Goal: Task Accomplishment & Management: Manage account settings

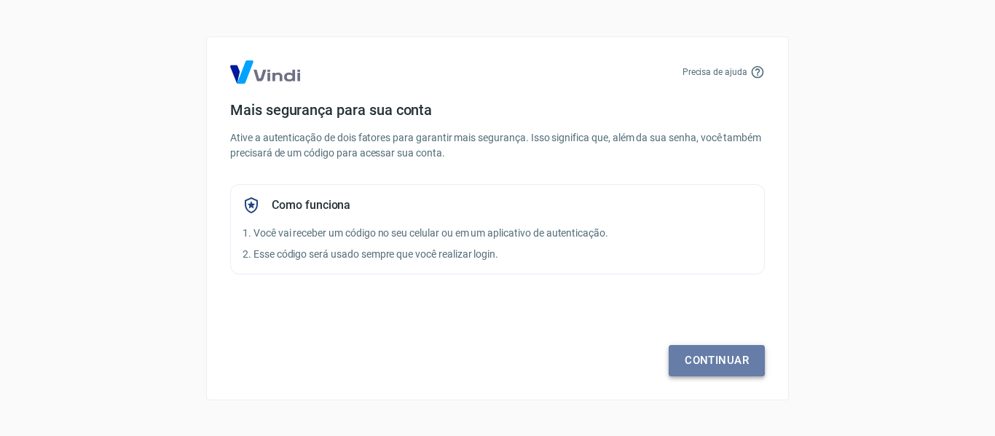
click at [708, 359] on link "Continuar" at bounding box center [717, 360] width 96 height 31
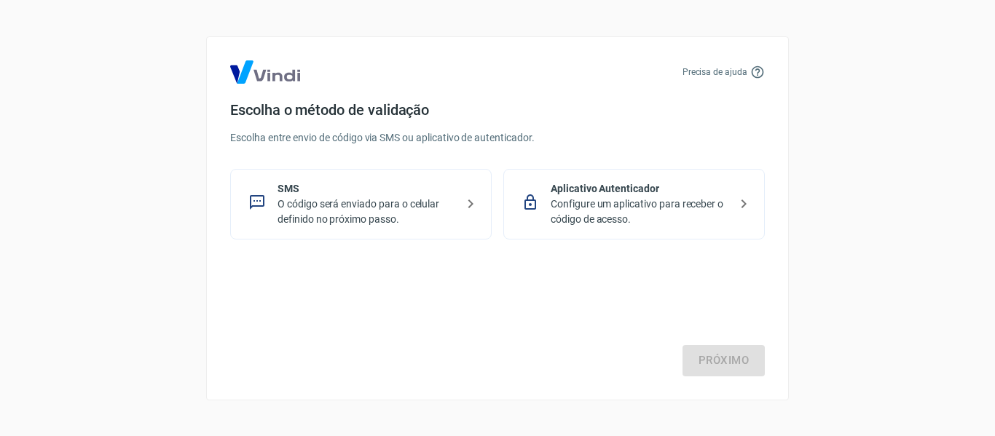
click at [688, 201] on p "Configure um aplicativo para receber o código de acesso." at bounding box center [640, 212] width 178 height 31
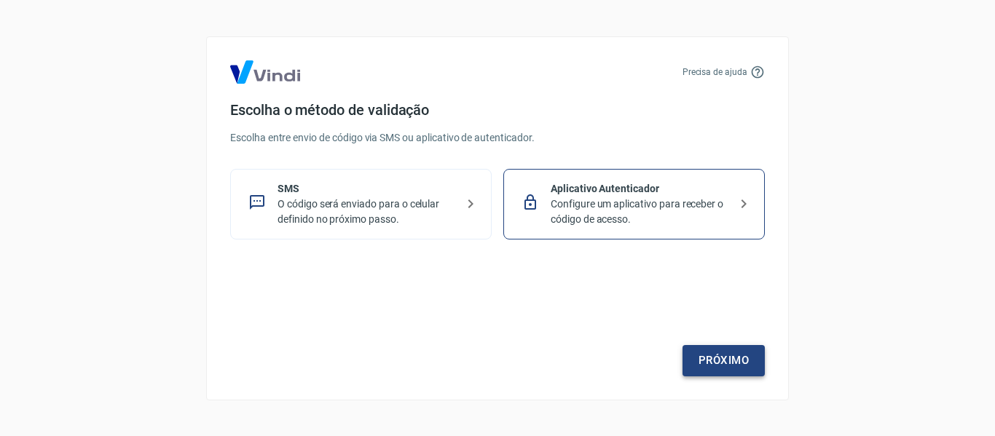
click at [724, 362] on link "Próximo" at bounding box center [724, 360] width 82 height 31
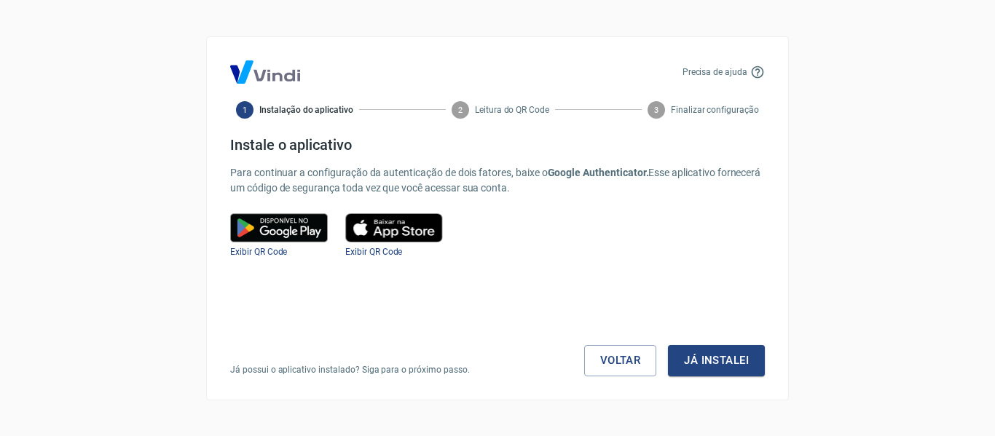
click at [394, 225] on img at bounding box center [394, 227] width 98 height 29
click at [400, 231] on img at bounding box center [394, 227] width 98 height 29
drag, startPoint x: 393, startPoint y: 245, endPoint x: 378, endPoint y: 259, distance: 20.1
click at [378, 259] on div "Instale o aplicativo Para continuar a configuração da autenticação de dois fato…" at bounding box center [497, 256] width 535 height 240
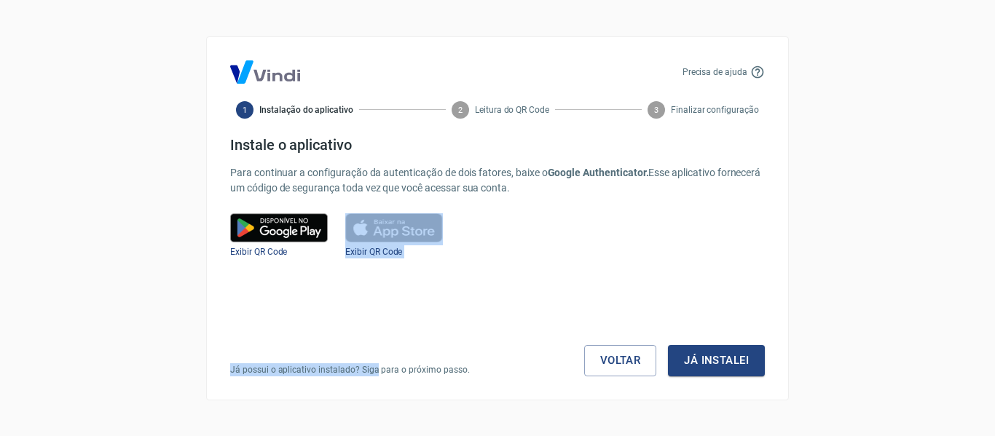
click at [378, 259] on div "Já possui o aplicativo instalado? Siga para o próximo passo. Voltar Já instalei" at bounding box center [497, 318] width 535 height 118
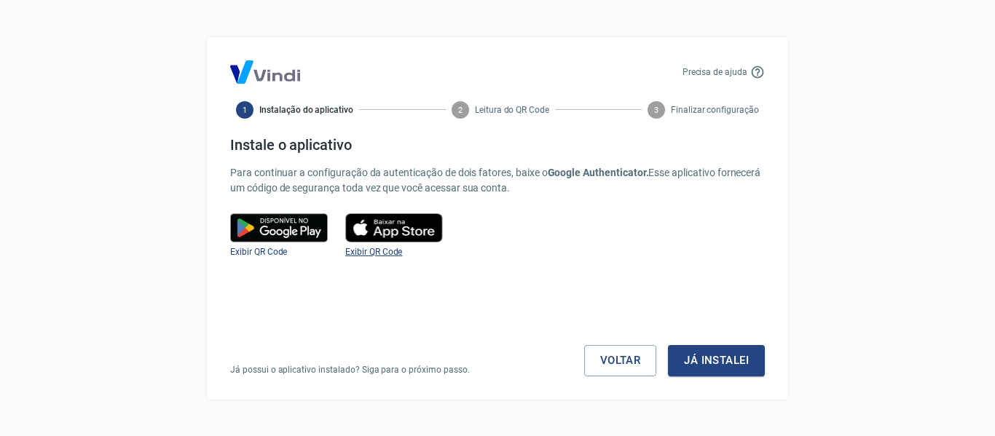
click at [382, 252] on span "Exibir QR Code" at bounding box center [373, 252] width 57 height 10
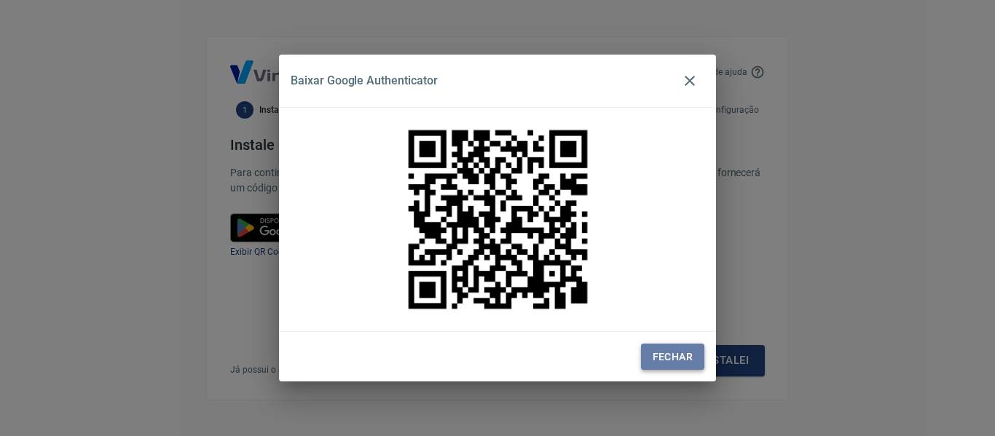
click at [691, 348] on button "Fechar" at bounding box center [672, 357] width 63 height 27
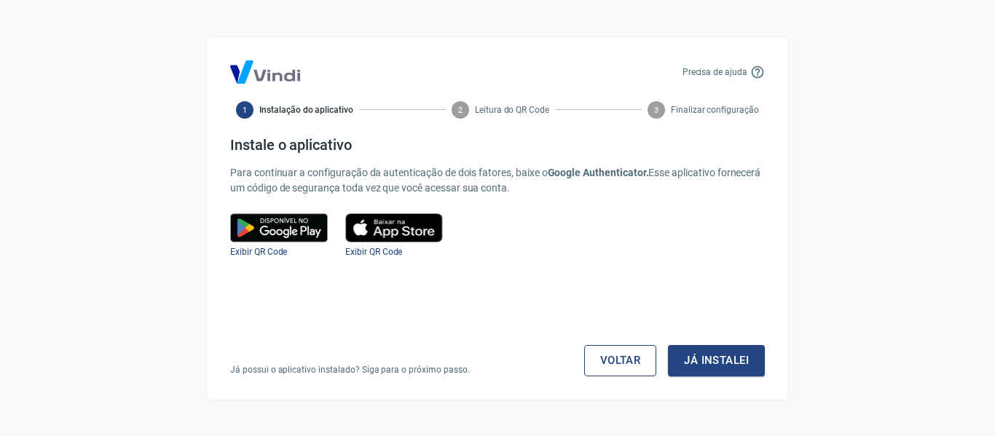
click at [624, 352] on link "Voltar" at bounding box center [620, 360] width 73 height 31
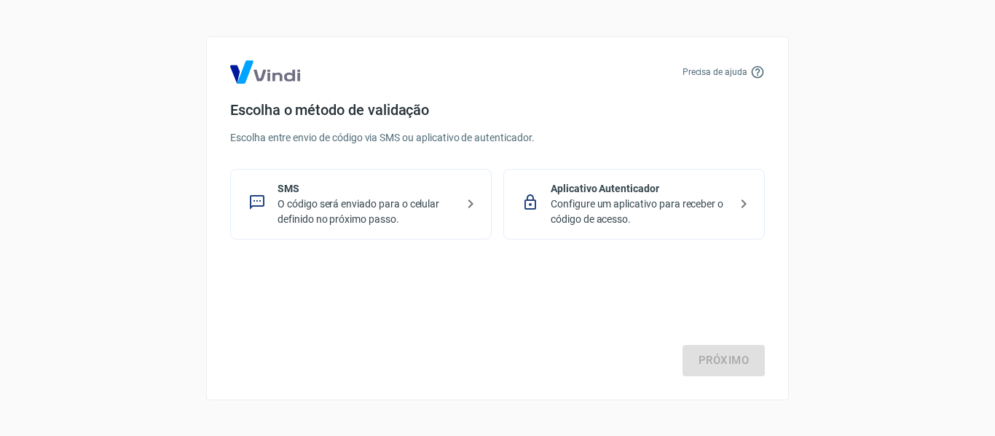
click at [432, 213] on p "O código será enviado para o celular definido no próximo passo." at bounding box center [367, 212] width 178 height 31
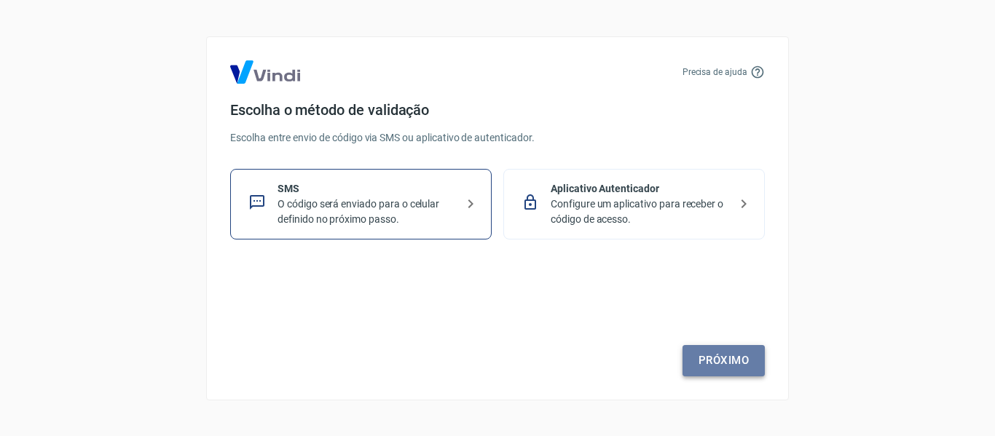
click at [702, 355] on link "Próximo" at bounding box center [724, 360] width 82 height 31
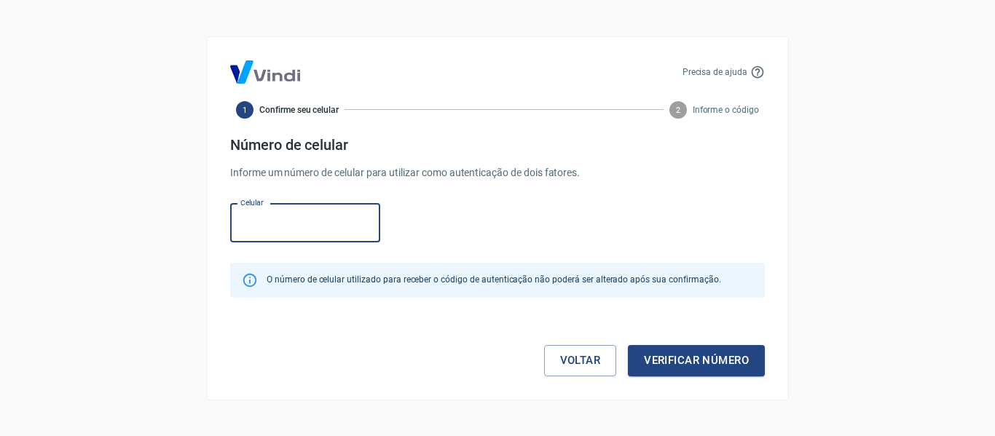
click at [275, 224] on input "Celular" at bounding box center [305, 223] width 150 height 39
type input "(31) 99441-7236"
click at [697, 372] on button "Verificar número" at bounding box center [696, 360] width 137 height 31
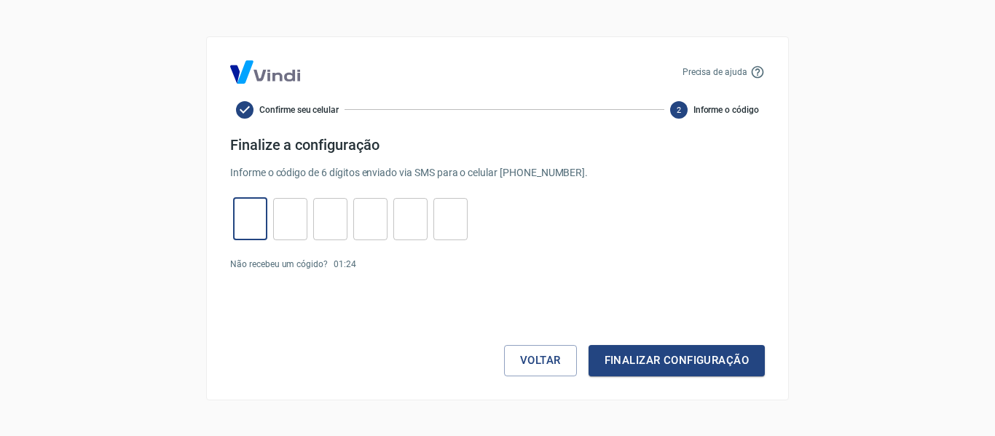
click at [245, 217] on input "tel" at bounding box center [250, 218] width 34 height 31
type input "1"
type input "2"
type input "1"
type input "8"
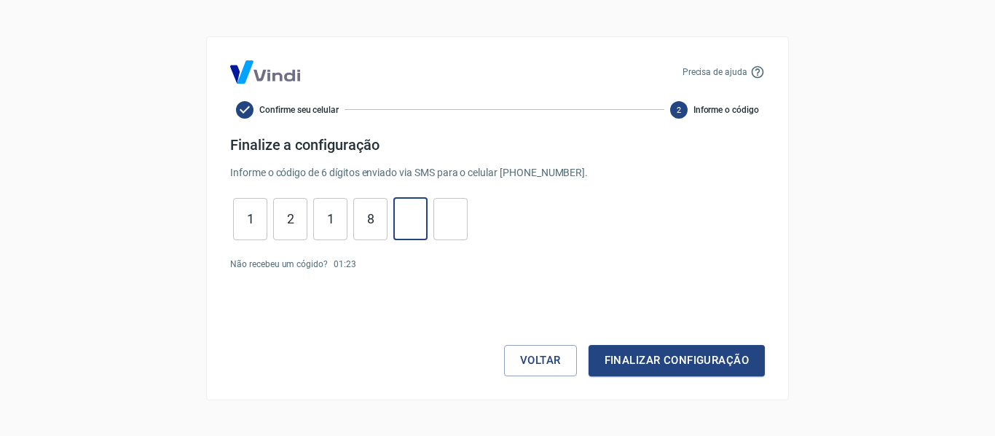
type input "7"
type input "8"
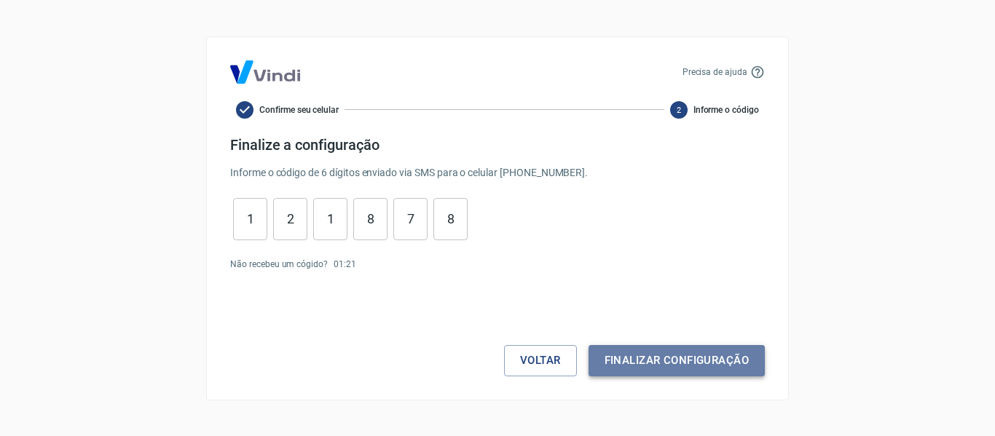
click at [693, 374] on button "Finalizar configuração" at bounding box center [677, 360] width 176 height 31
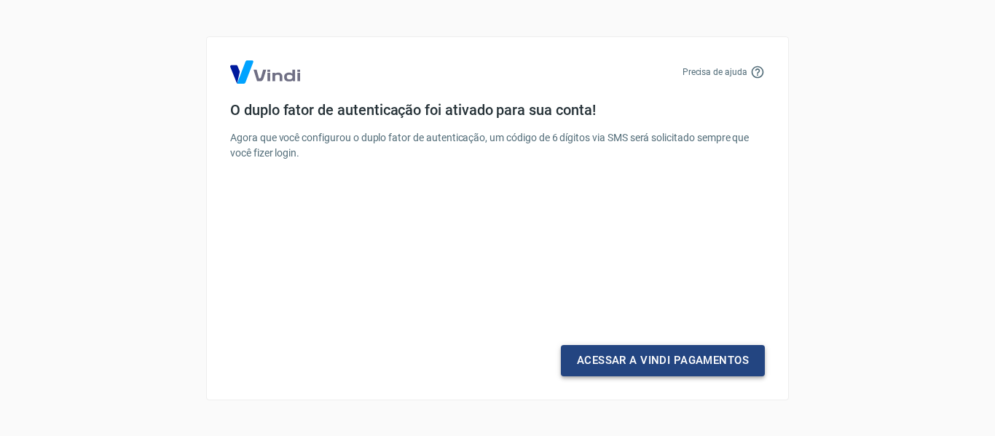
click at [693, 374] on link "Acessar a Vindi Pagamentos" at bounding box center [663, 360] width 204 height 31
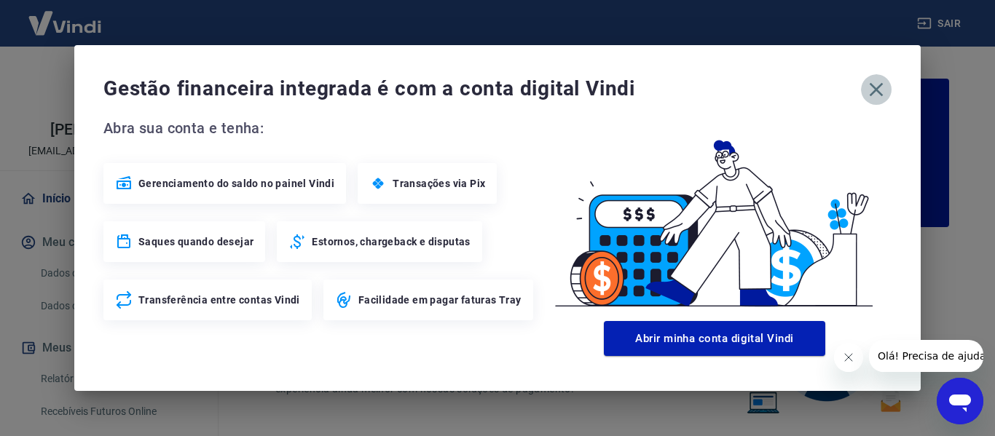
click at [871, 97] on icon "button" at bounding box center [876, 89] width 23 height 23
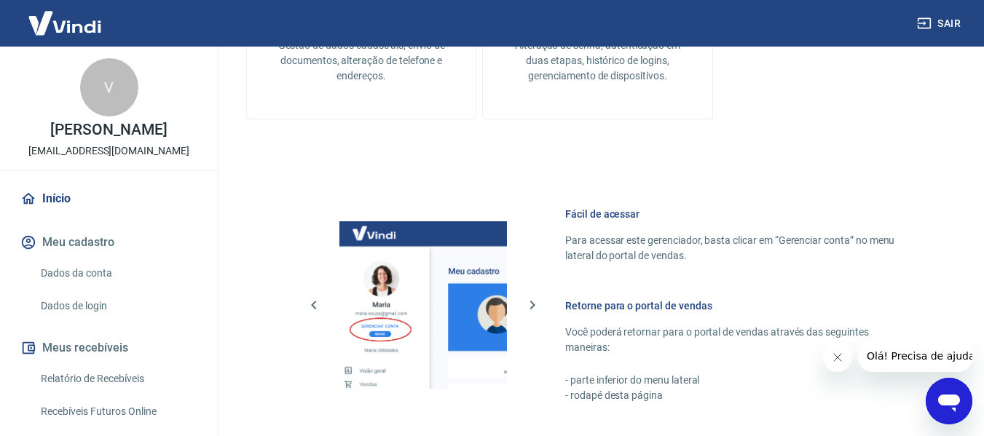
scroll to position [664, 0]
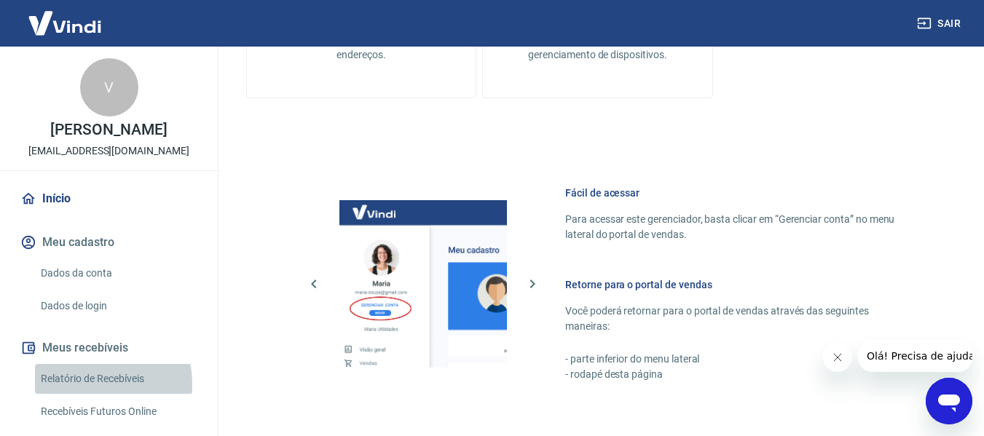
click at [88, 384] on link "Relatório de Recebíveis" at bounding box center [117, 379] width 165 height 30
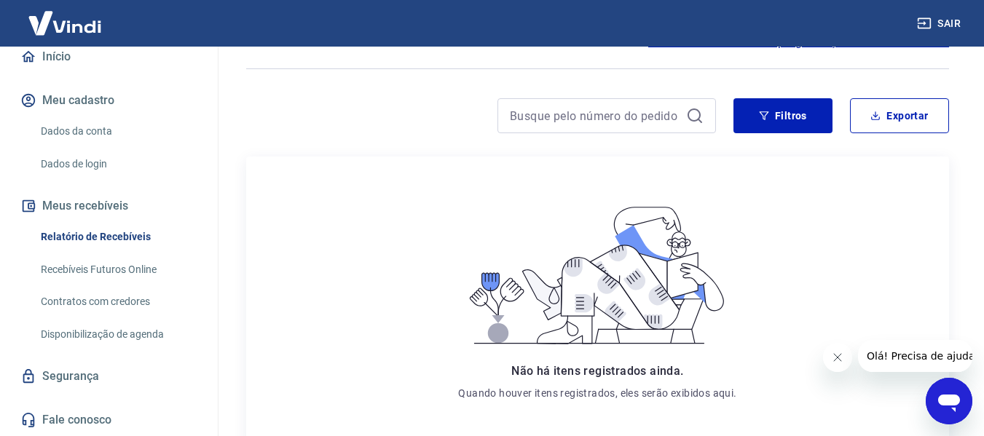
scroll to position [287, 0]
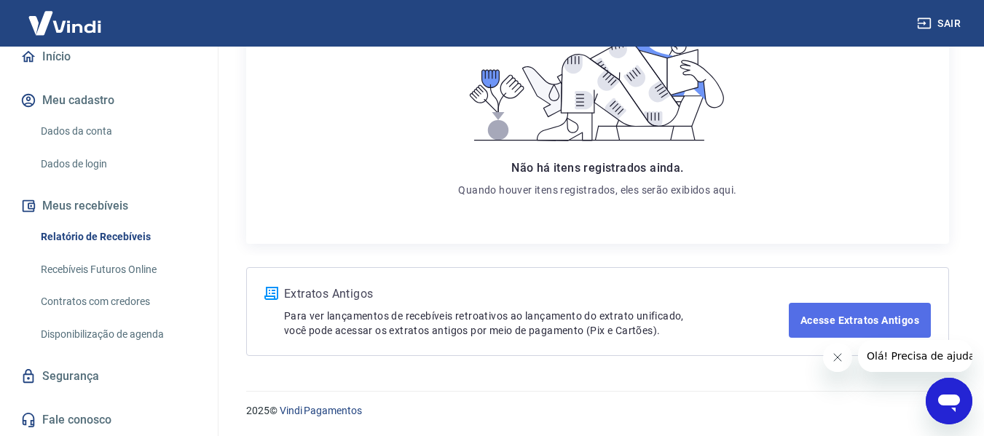
click at [913, 323] on link "Acesse Extratos Antigos" at bounding box center [860, 320] width 142 height 35
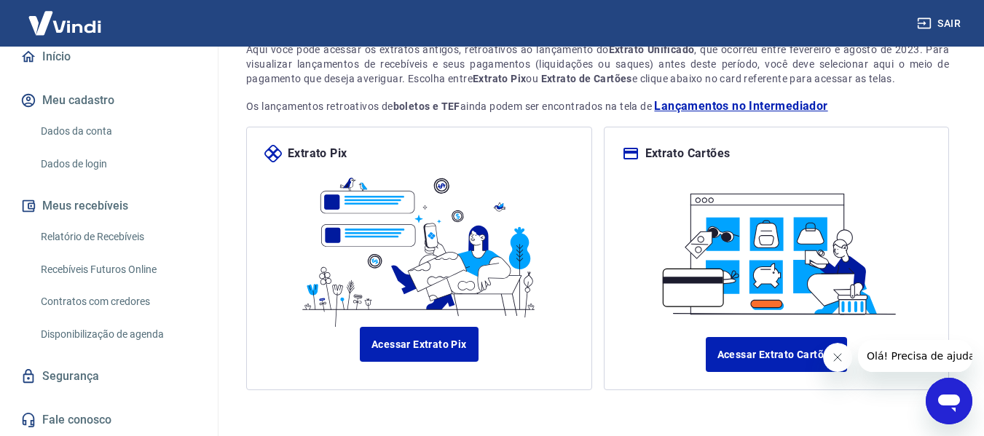
scroll to position [114, 0]
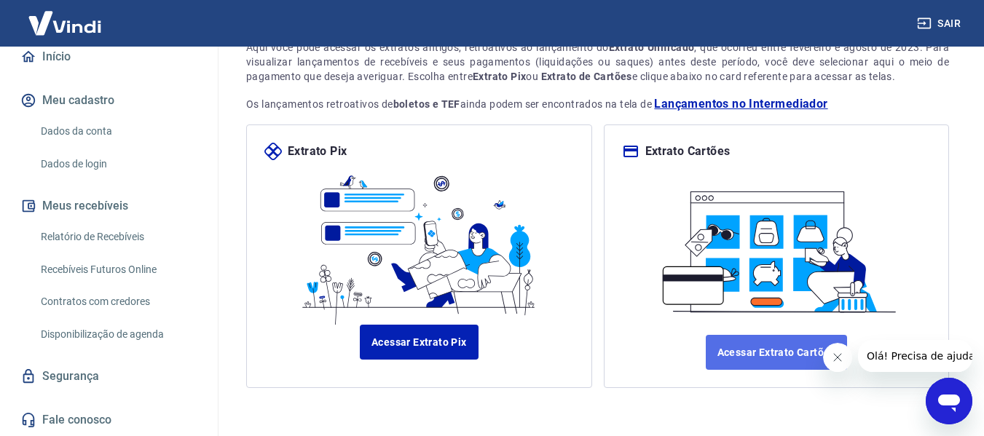
click at [815, 335] on link "Acessar Extrato Cartões" at bounding box center [776, 352] width 141 height 35
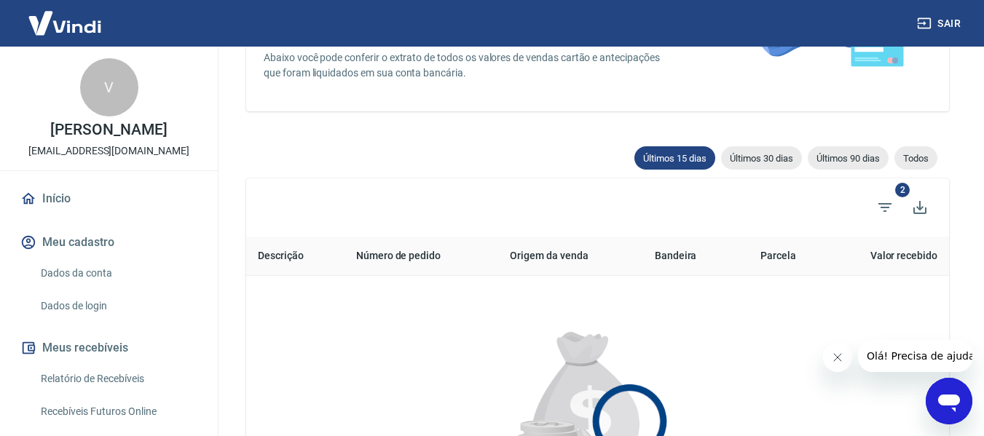
scroll to position [282, 0]
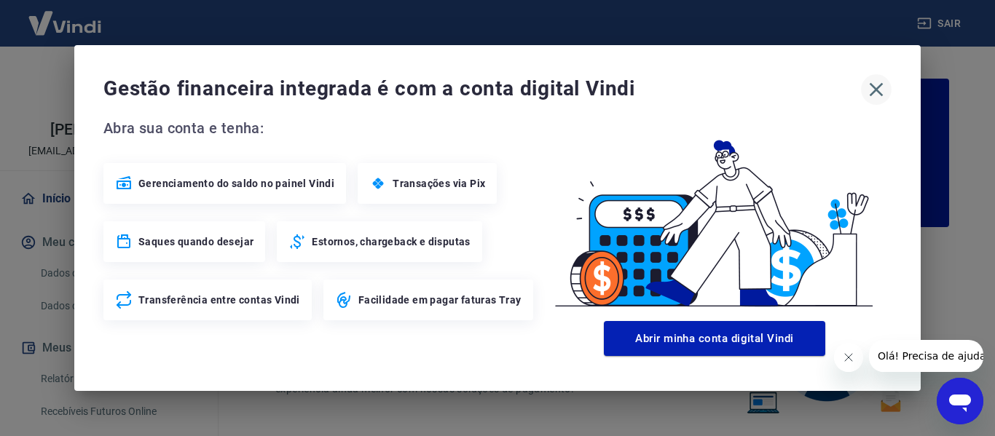
click at [879, 82] on icon "button" at bounding box center [876, 89] width 23 height 23
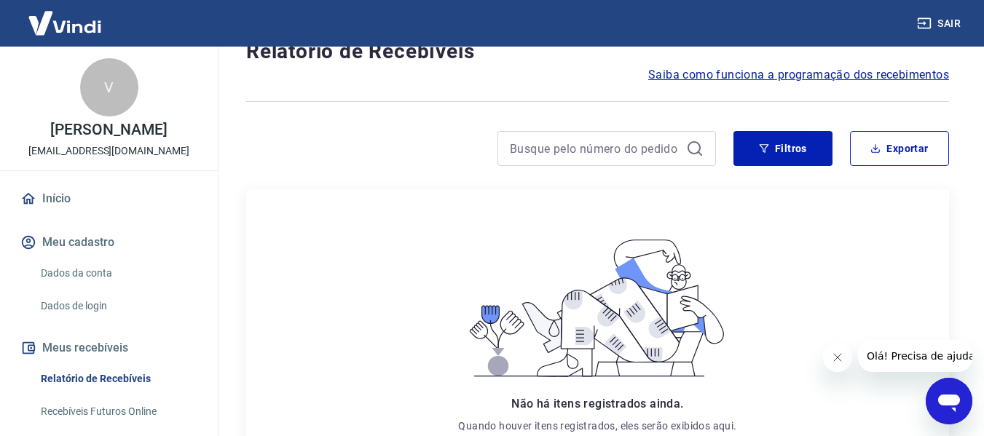
scroll to position [20, 0]
